Goal: Task Accomplishment & Management: Complete application form

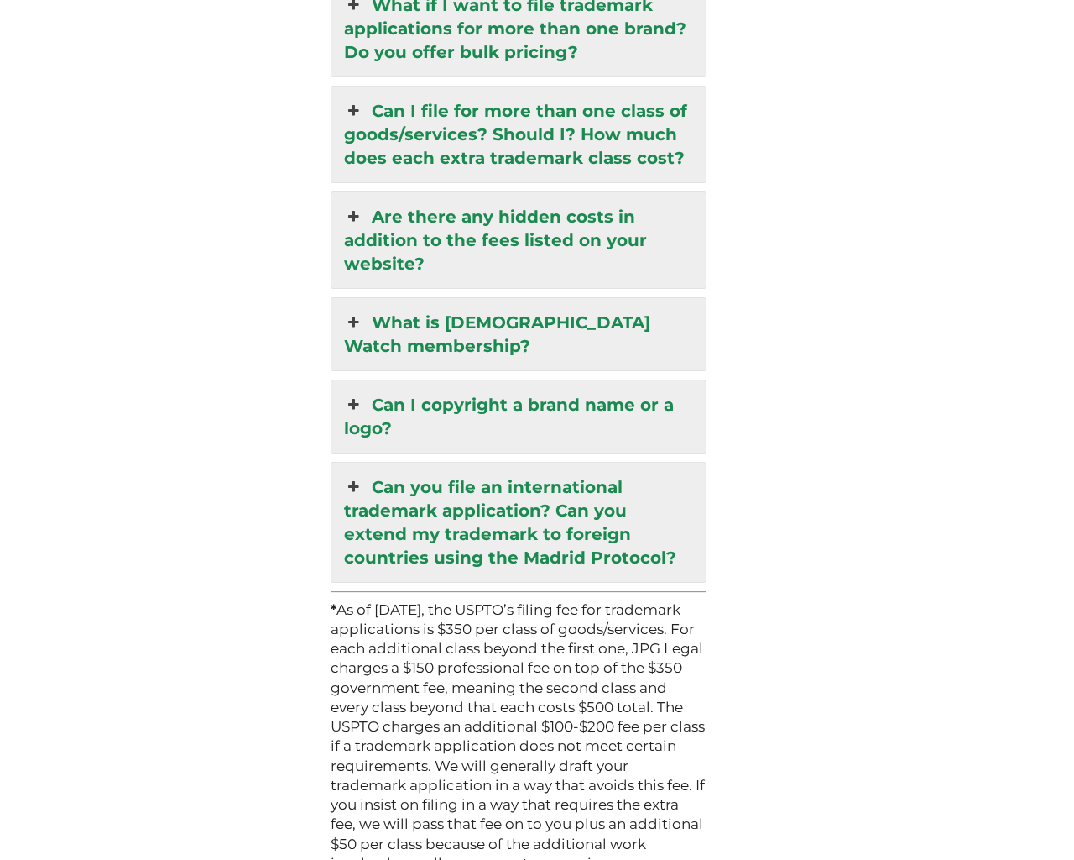
scroll to position [4864, 0]
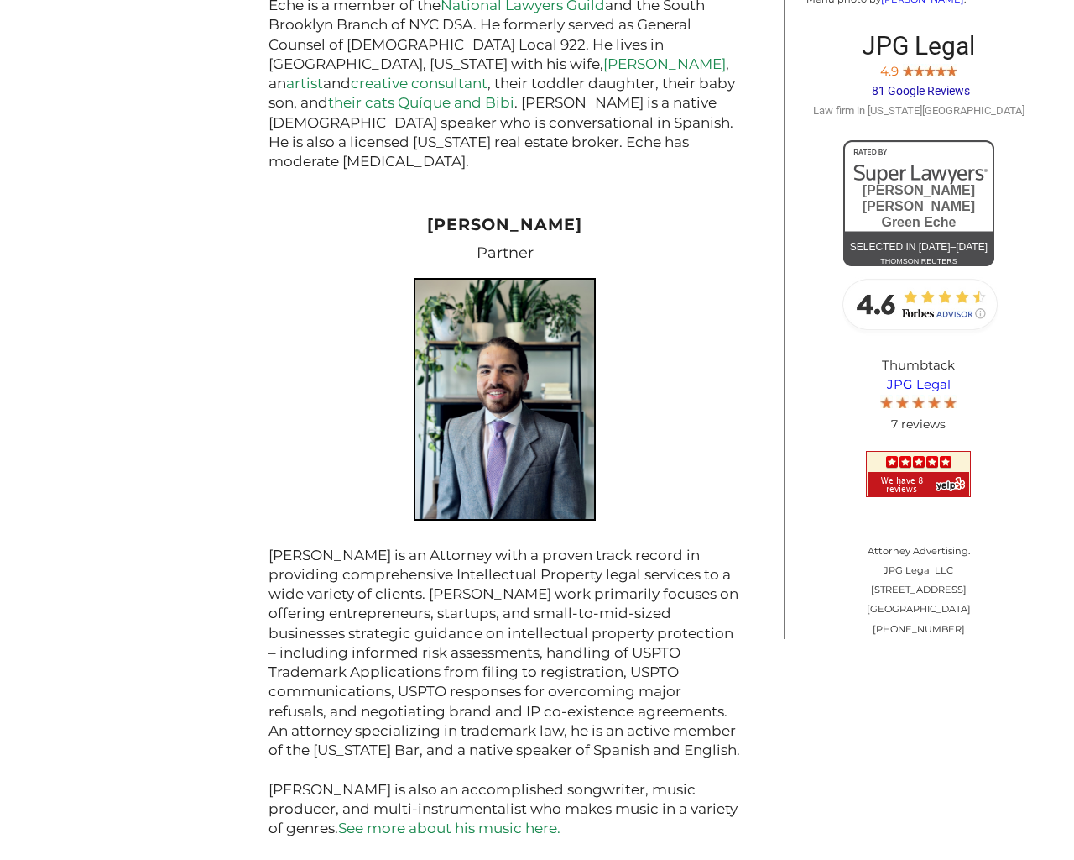
scroll to position [1785, 0]
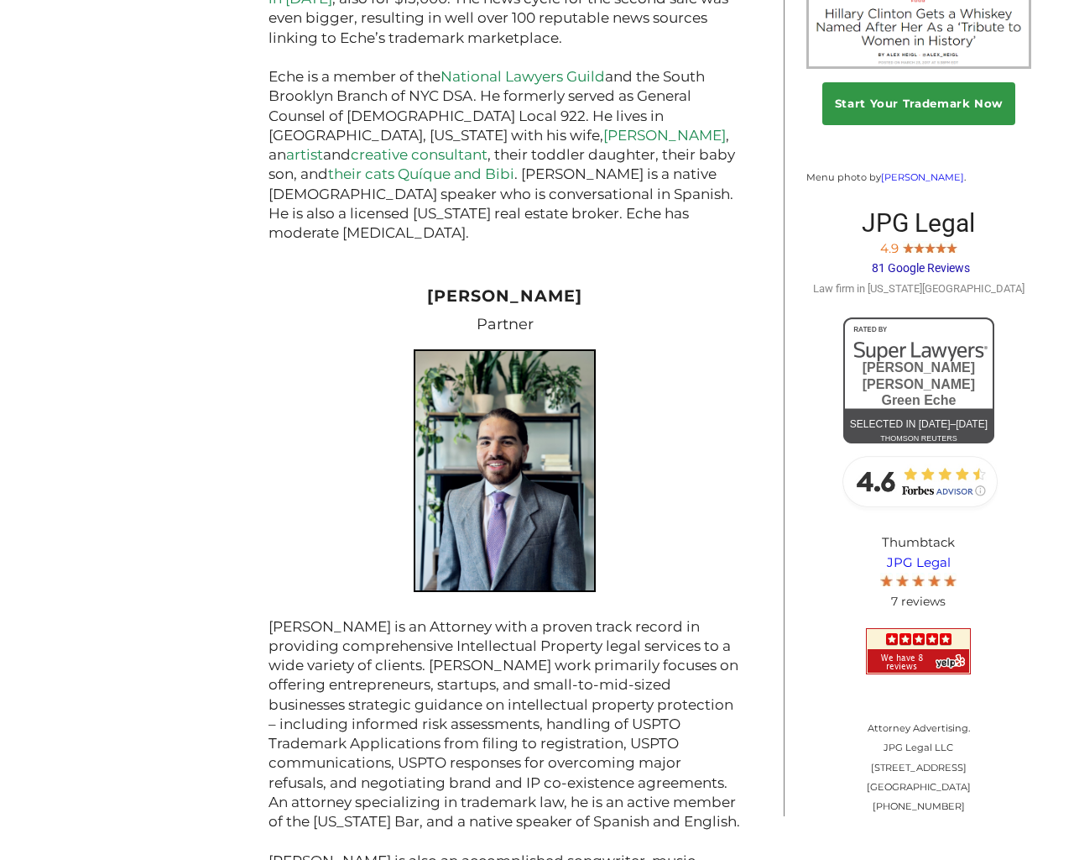
scroll to position [1742, 0]
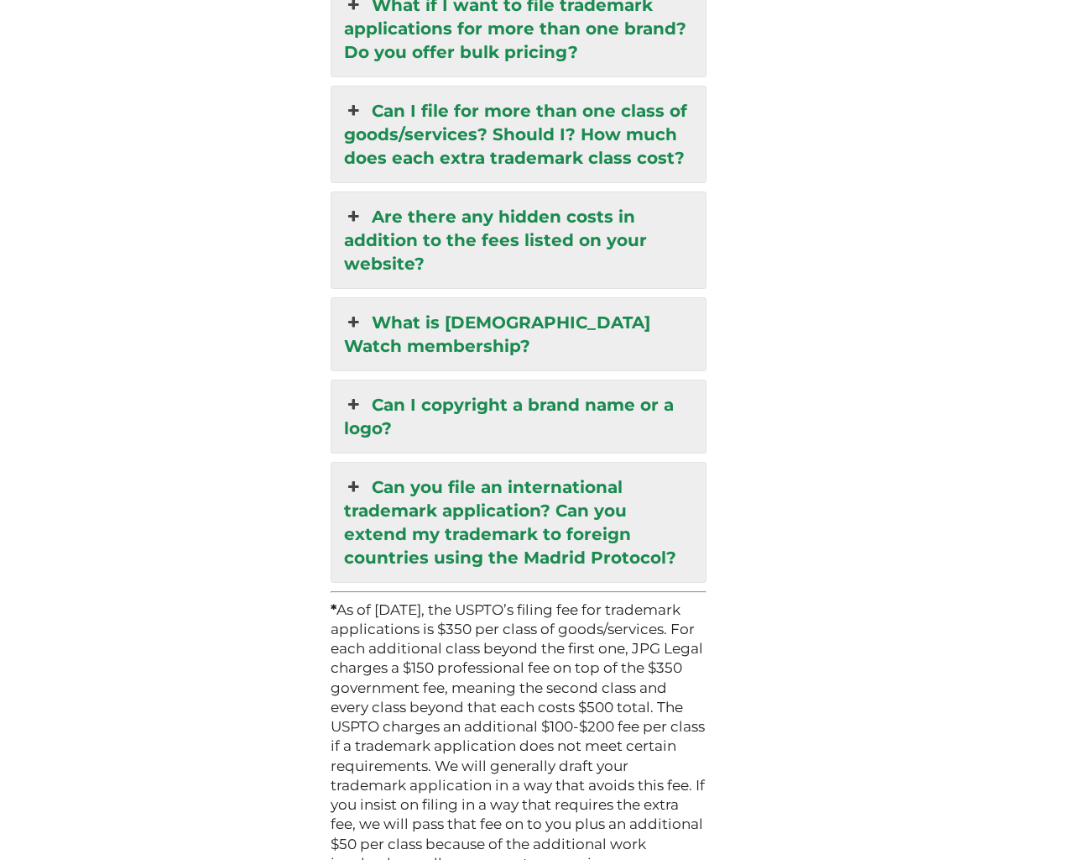
scroll to position [4864, 0]
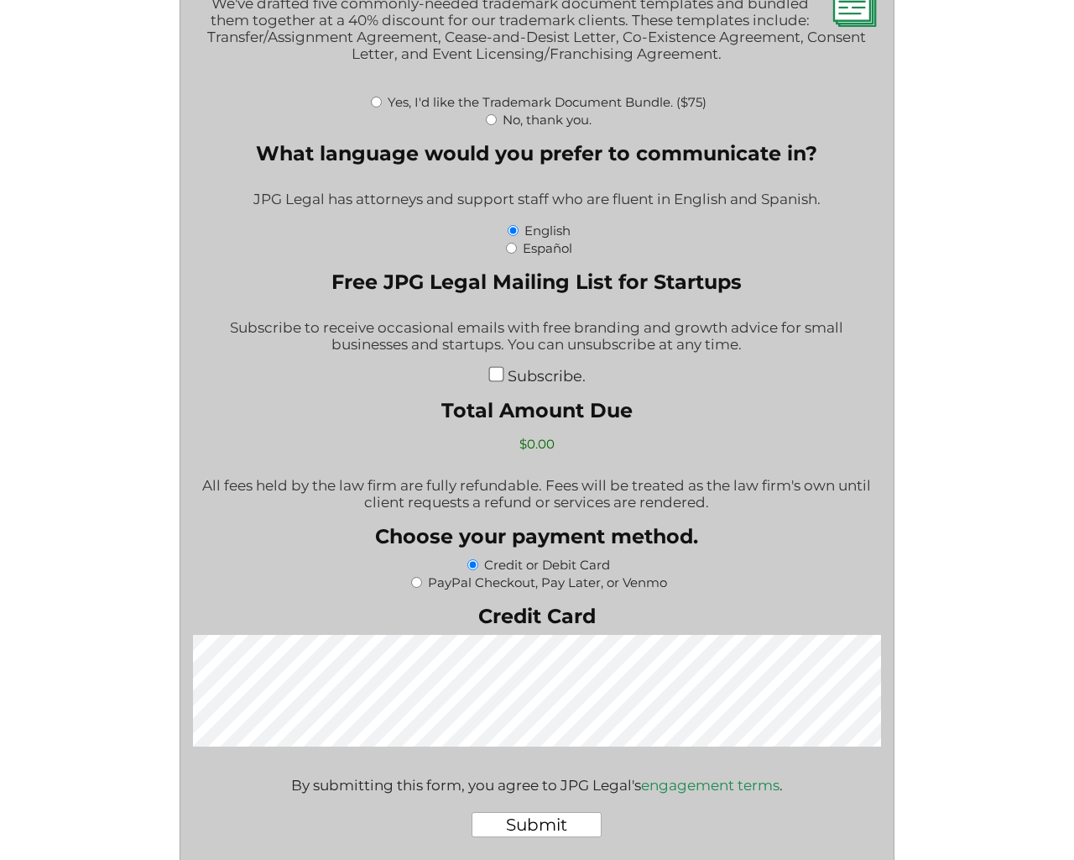
scroll to position [2700, 0]
